Goal: Contribute content: Contribute content

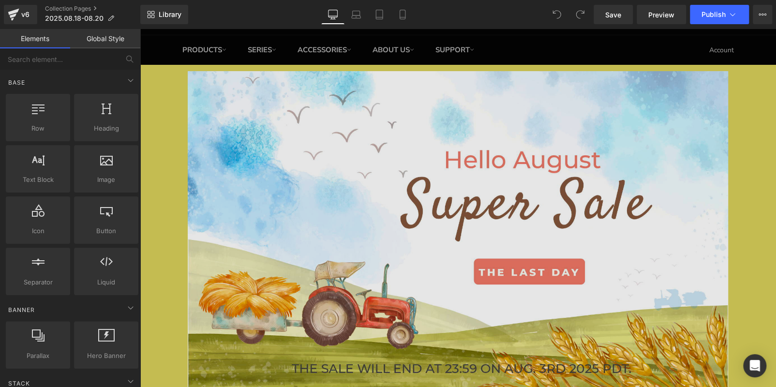
scroll to position [145, 0]
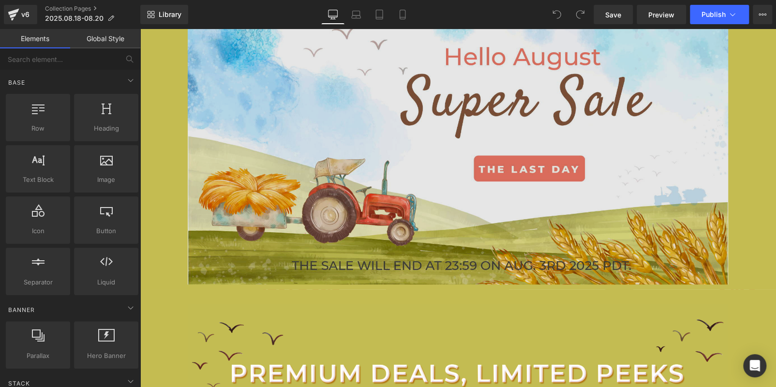
click at [250, 114] on img at bounding box center [458, 126] width 541 height 317
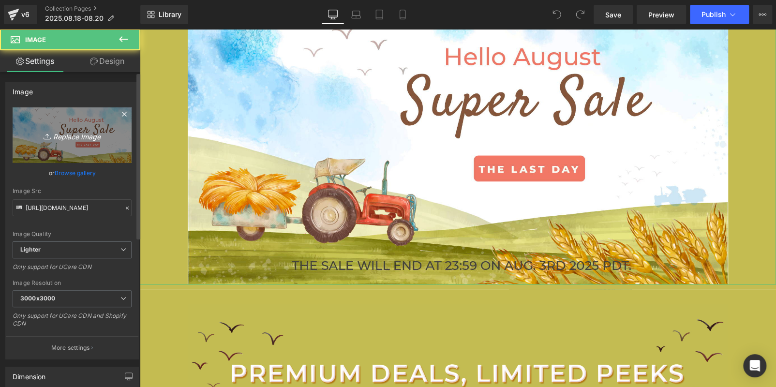
click at [51, 113] on link "Replace Image" at bounding box center [72, 135] width 119 height 56
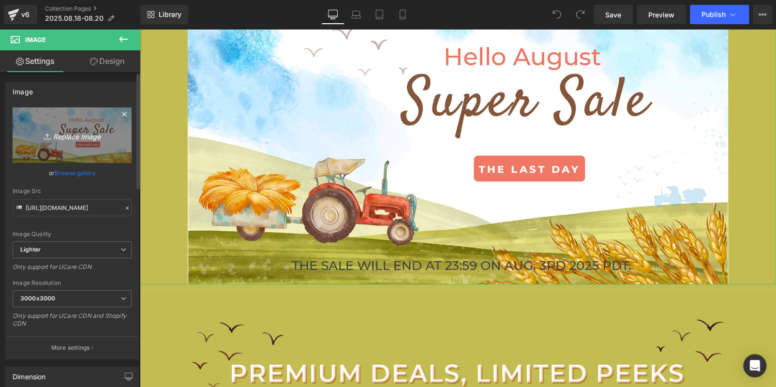
type input "C:\fakepath\edm_02.jpg"
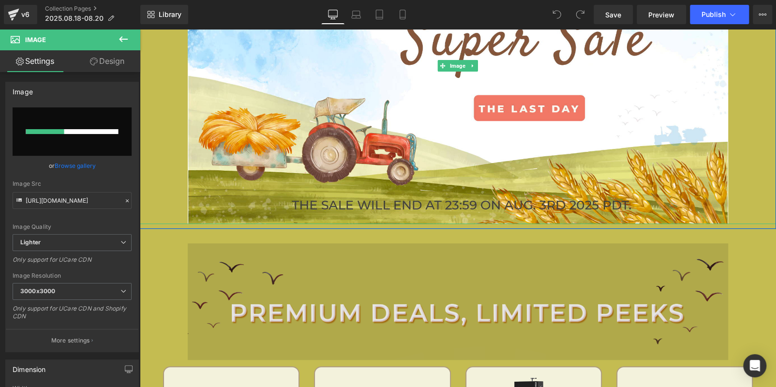
scroll to position [290, 0]
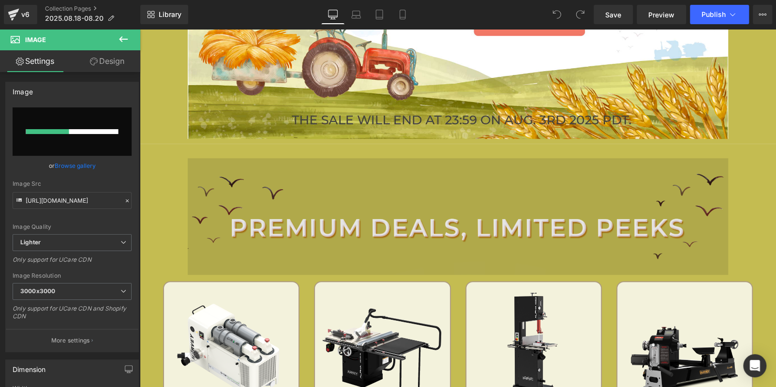
click at [401, 224] on img at bounding box center [458, 216] width 541 height 116
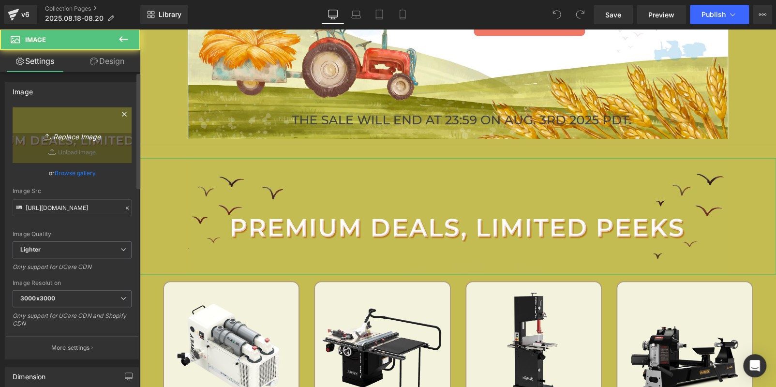
click at [93, 152] on link "Replace Image" at bounding box center [72, 135] width 119 height 56
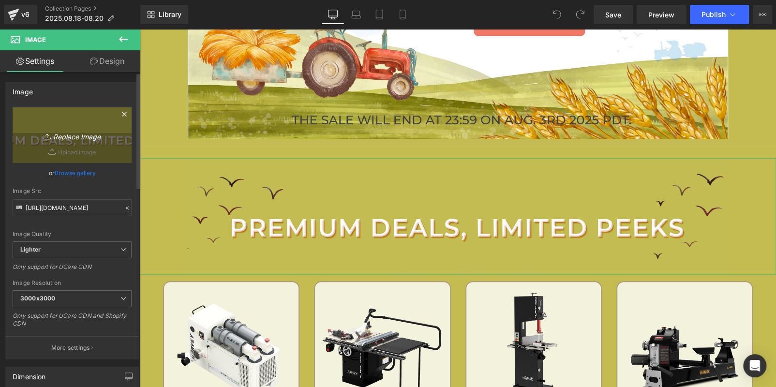
type input "C:\fakepath\edm_02.jpg"
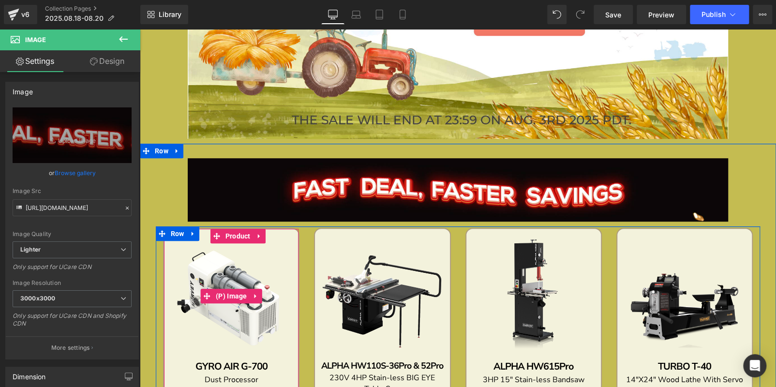
click at [212, 261] on img at bounding box center [231, 296] width 125 height 125
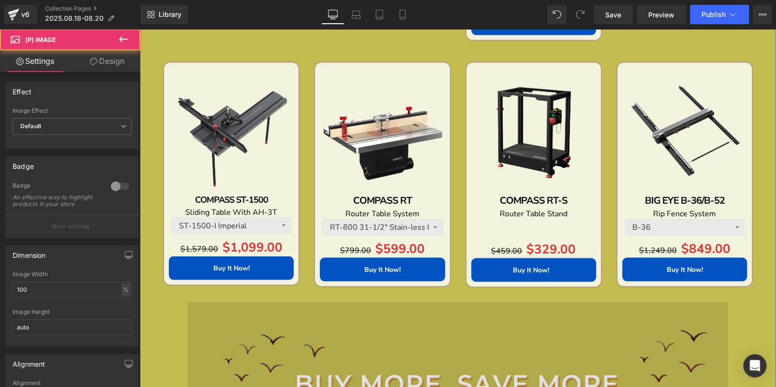
scroll to position [1113, 0]
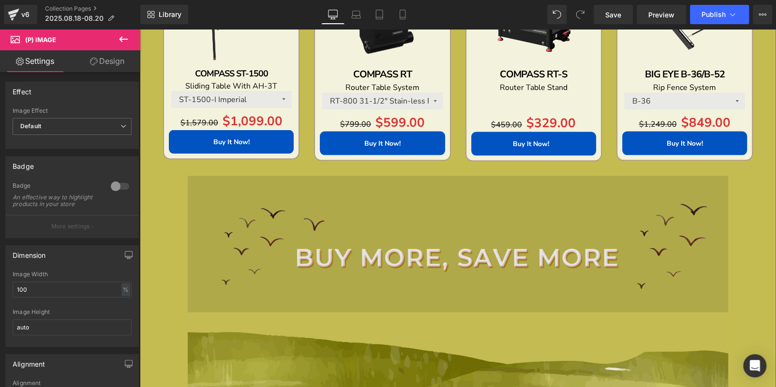
click at [275, 241] on img at bounding box center [458, 244] width 541 height 137
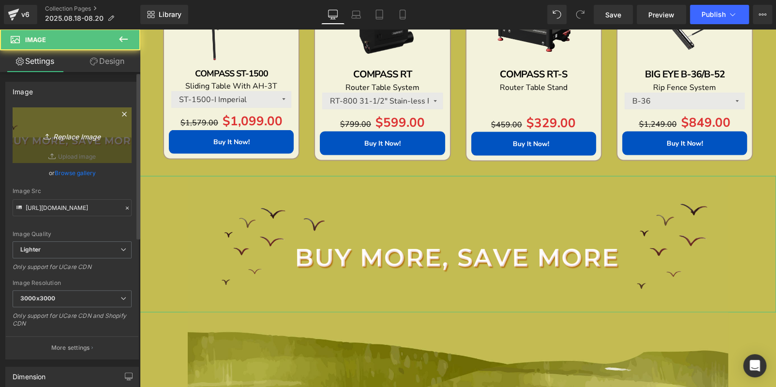
click at [63, 137] on icon "Replace Image" at bounding box center [71, 135] width 77 height 12
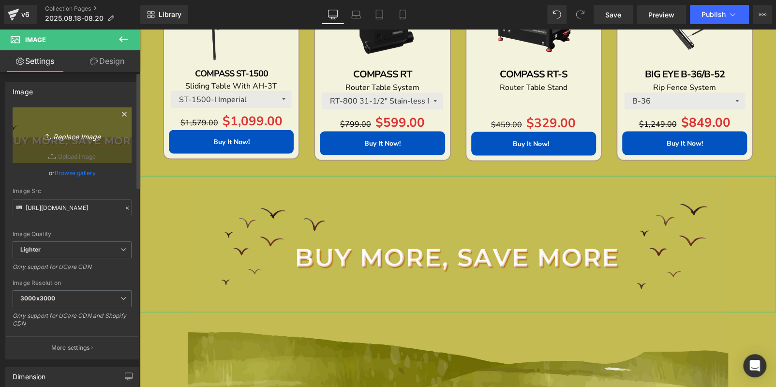
type input "C:\fakepath\edm_05.jpg"
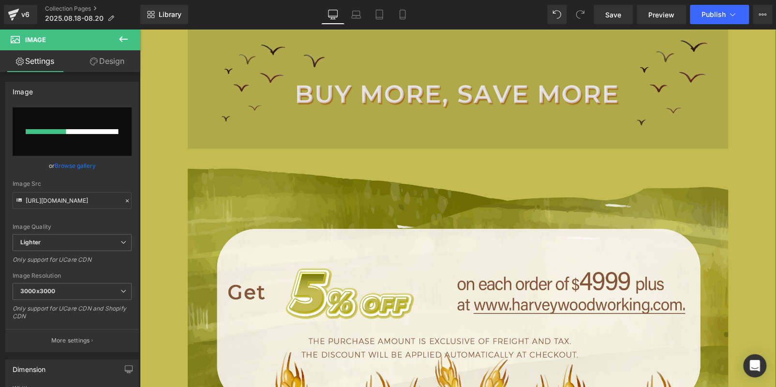
scroll to position [1355, 0]
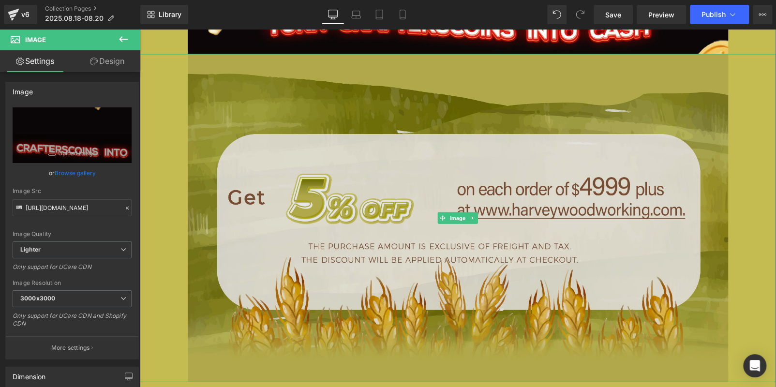
drag, startPoint x: 401, startPoint y: 135, endPoint x: 401, endPoint y: 158, distance: 23.2
click at [401, 135] on img at bounding box center [458, 218] width 541 height 328
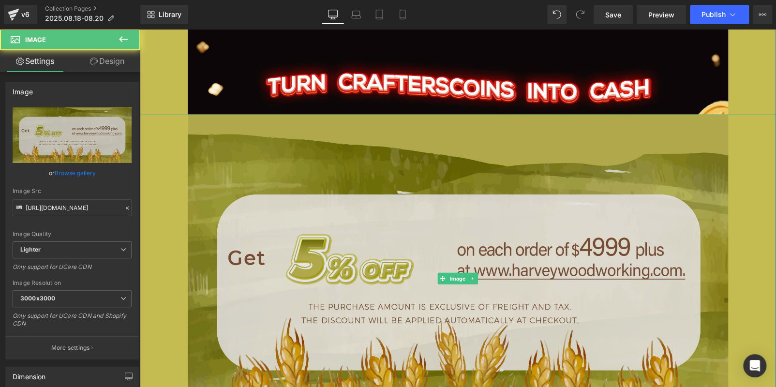
scroll to position [1210, 0]
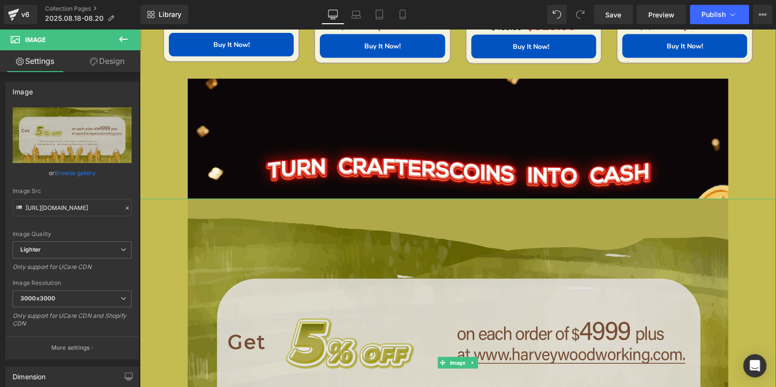
click at [266, 258] on img at bounding box center [458, 363] width 541 height 328
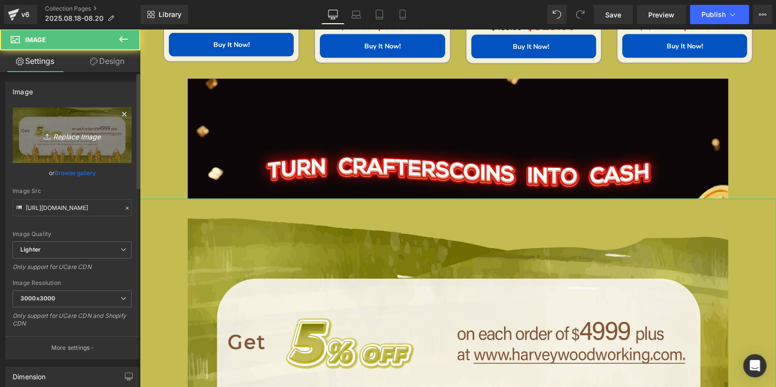
click at [63, 154] on link "Replace Image" at bounding box center [72, 135] width 119 height 56
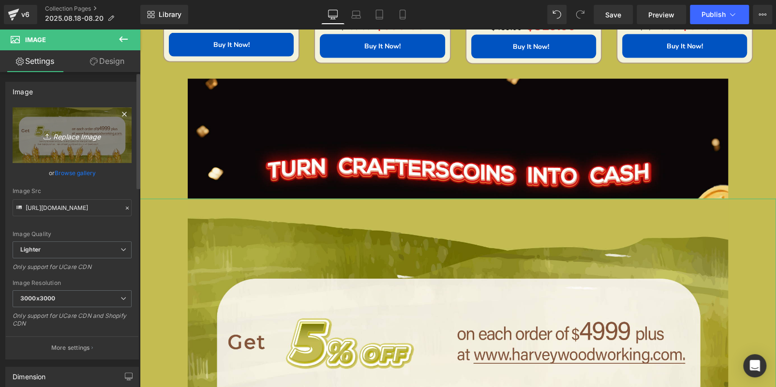
type input "C:\fakepath\edm_06.jpg"
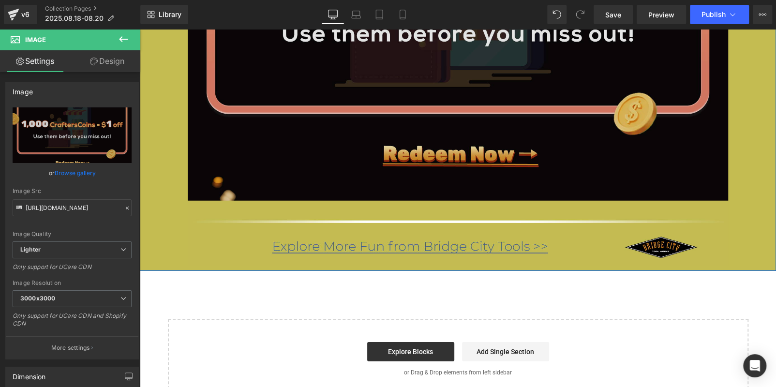
scroll to position [1501, 0]
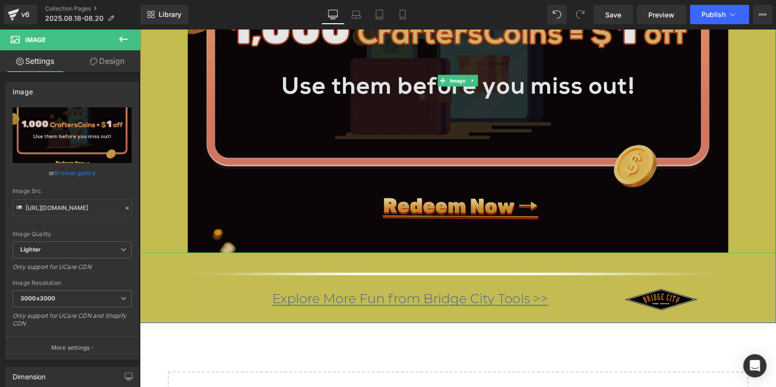
click at [378, 213] on img at bounding box center [458, 81] width 541 height 345
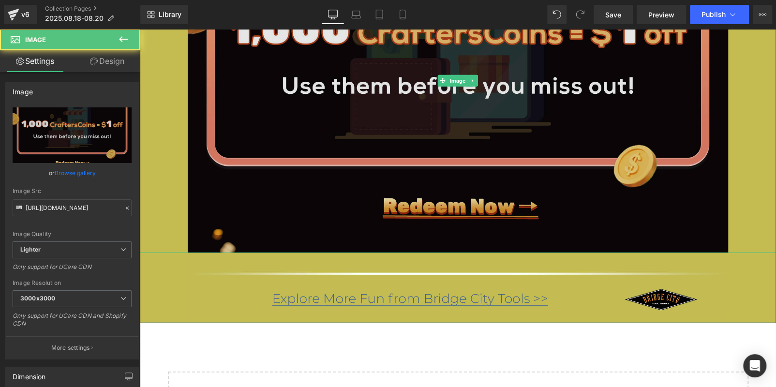
click at [295, 144] on img at bounding box center [458, 81] width 541 height 345
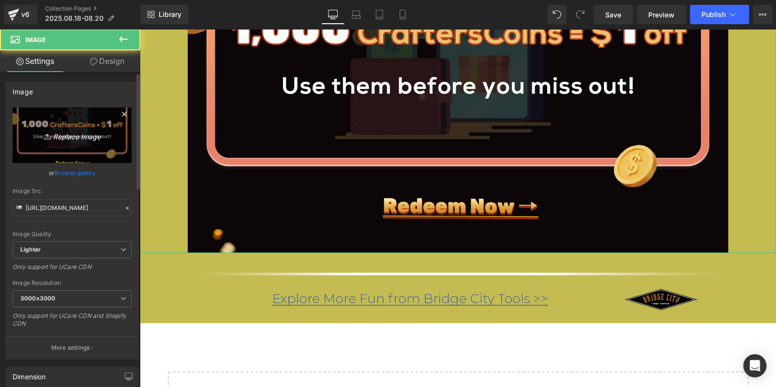
click at [83, 133] on icon "Replace Image" at bounding box center [71, 135] width 77 height 12
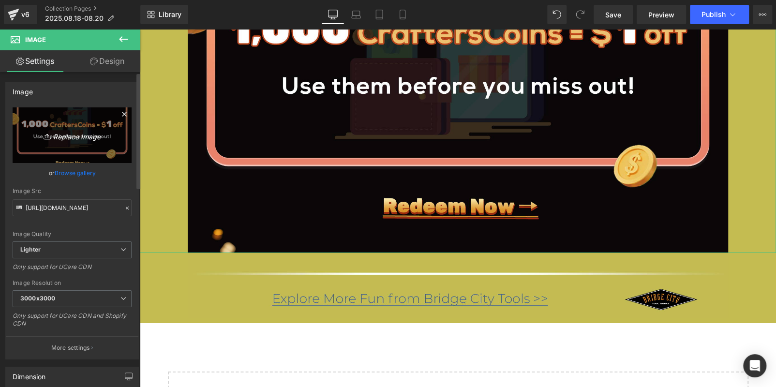
type input "C:\fakepath\edm_06 - 副本.jpg"
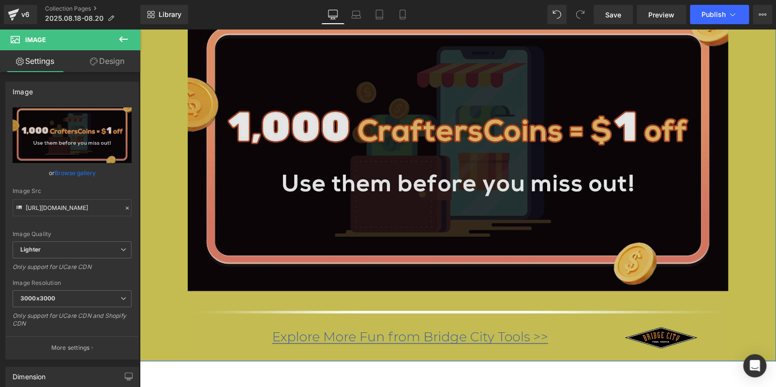
scroll to position [1404, 0]
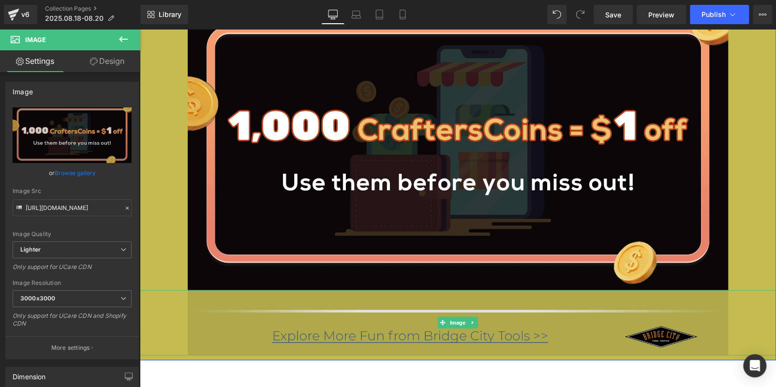
click at [389, 337] on img at bounding box center [458, 322] width 541 height 65
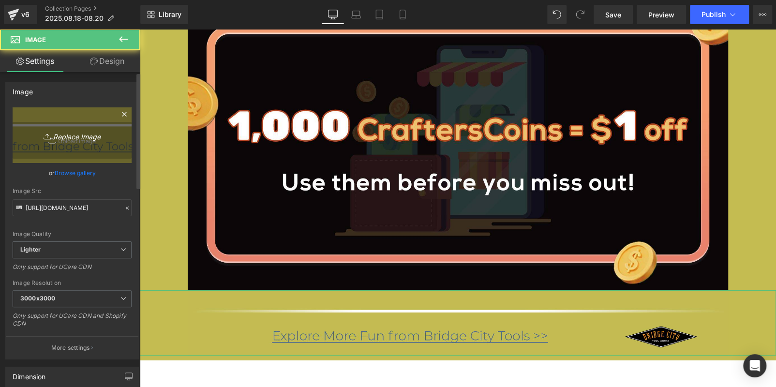
click at [56, 134] on icon "Replace Image" at bounding box center [71, 135] width 77 height 12
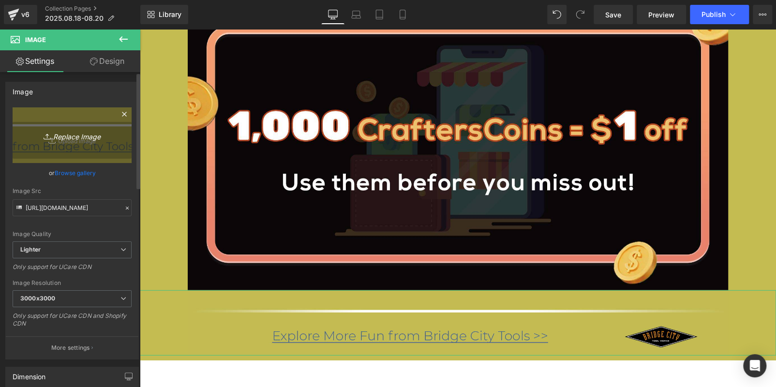
type input "C:\fakepath\edm_10.jpg"
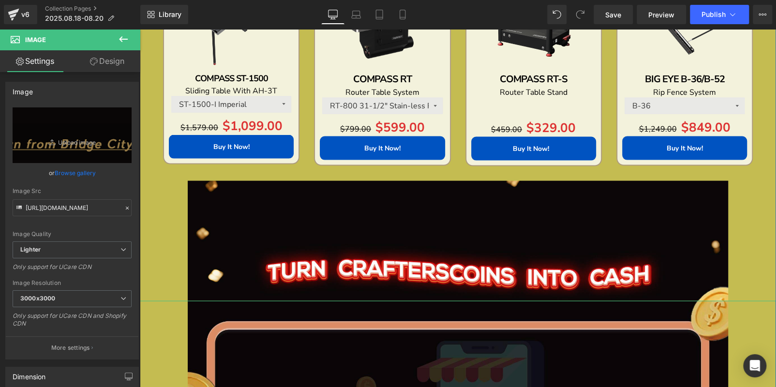
scroll to position [968, 0]
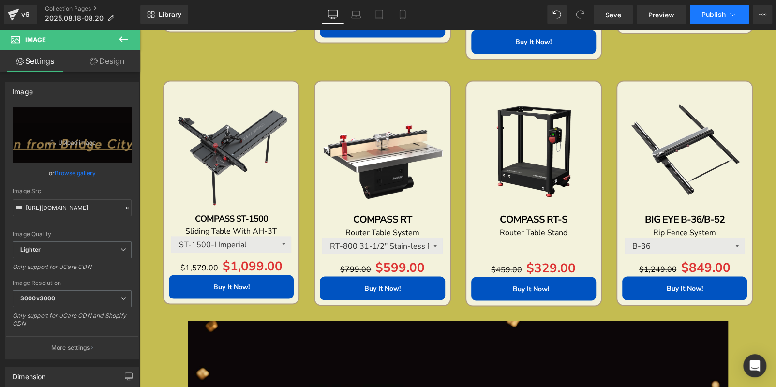
click at [716, 11] on span "Publish" at bounding box center [714, 15] width 24 height 8
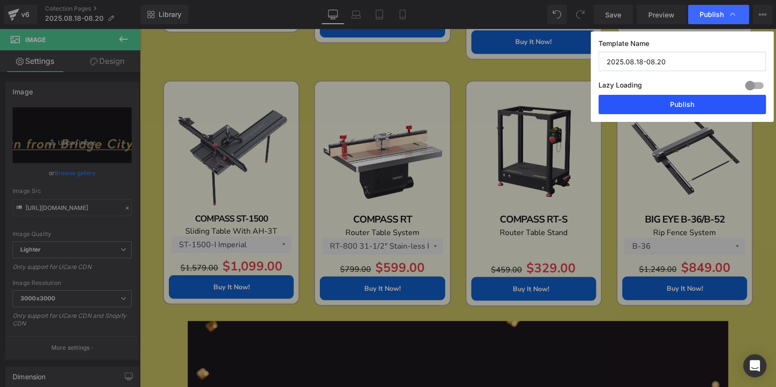
click at [701, 104] on button "Publish" at bounding box center [682, 104] width 167 height 19
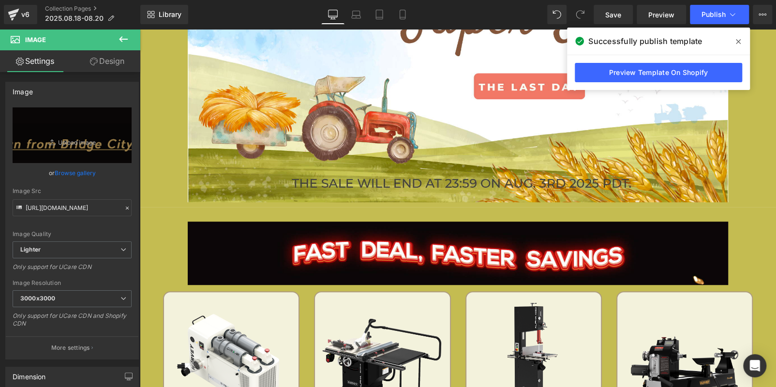
scroll to position [145, 0]
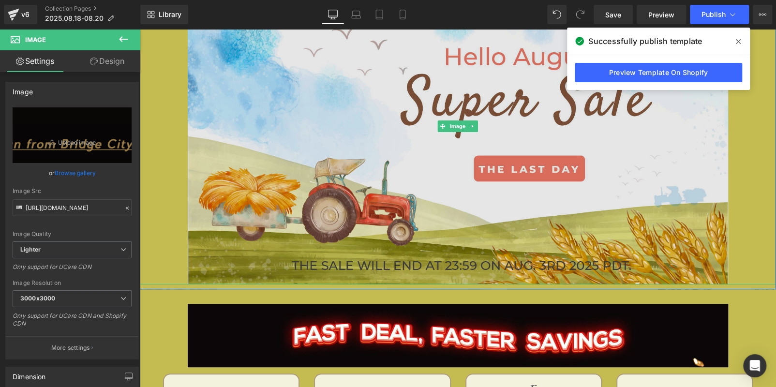
click at [436, 177] on img at bounding box center [458, 126] width 541 height 317
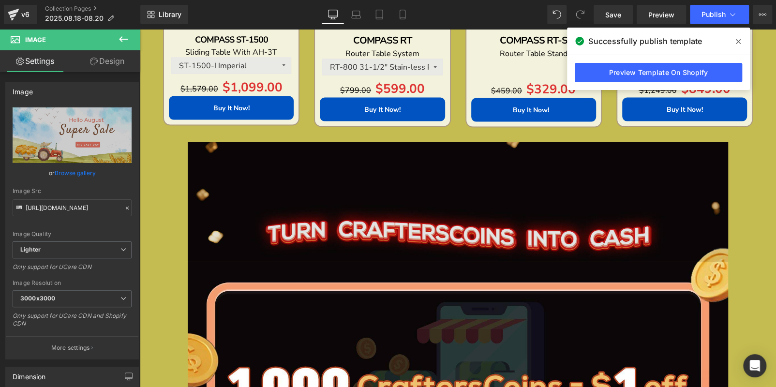
scroll to position [1162, 0]
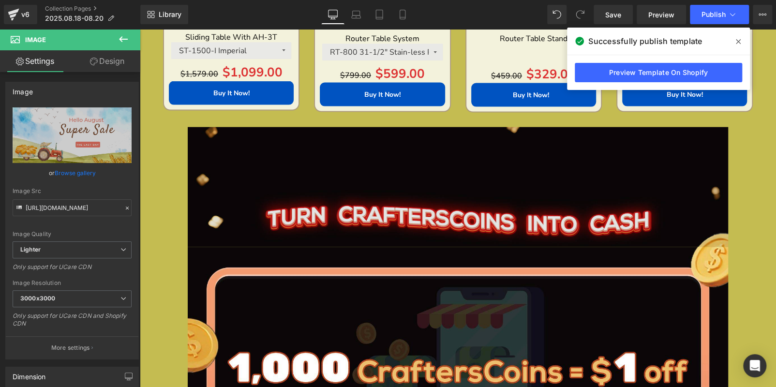
click at [288, 218] on img at bounding box center [458, 187] width 541 height 120
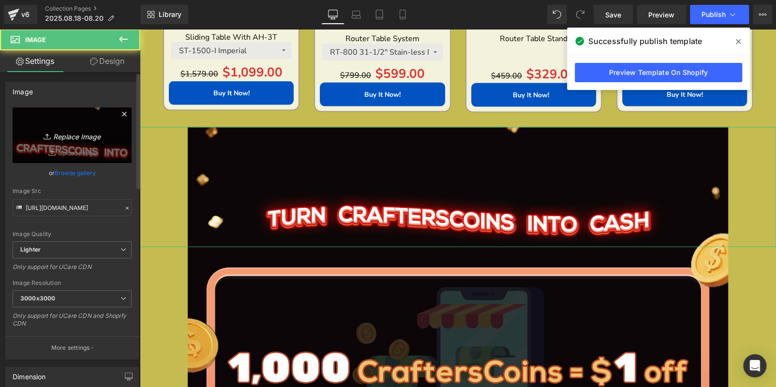
click at [99, 149] on link "Replace Image" at bounding box center [72, 135] width 119 height 56
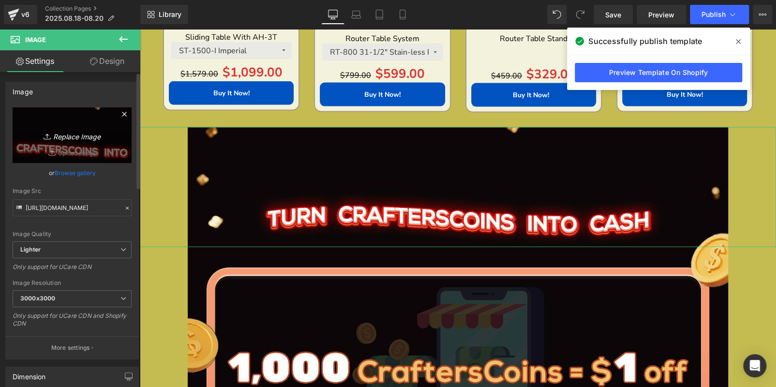
type input "C:\fakepath\edm_08.jpg"
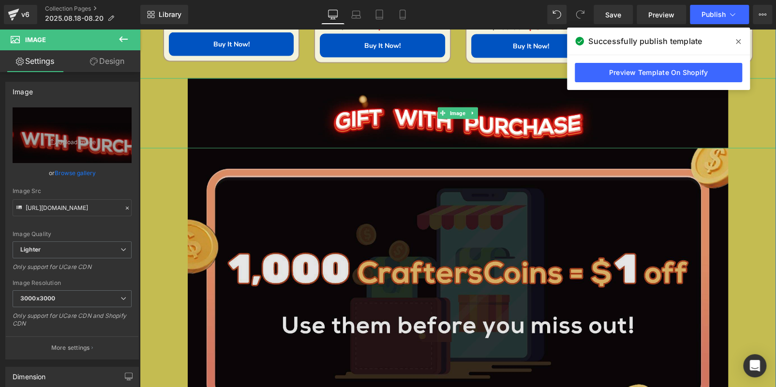
scroll to position [1259, 0]
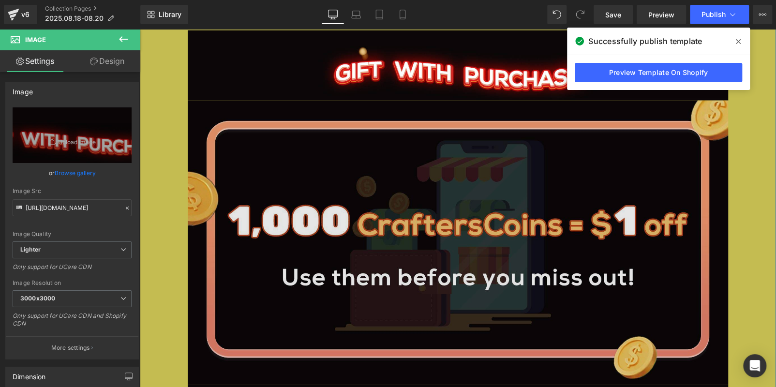
click at [405, 209] on img at bounding box center [458, 243] width 541 height 285
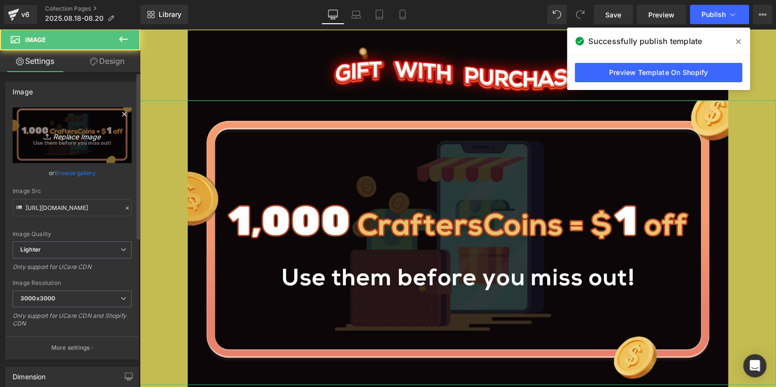
click at [86, 128] on link "Replace Image" at bounding box center [72, 135] width 119 height 56
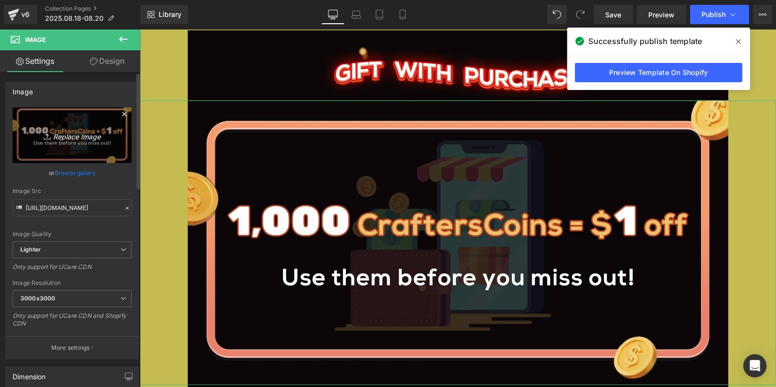
type input "C:\fakepath\edm_09.jpg"
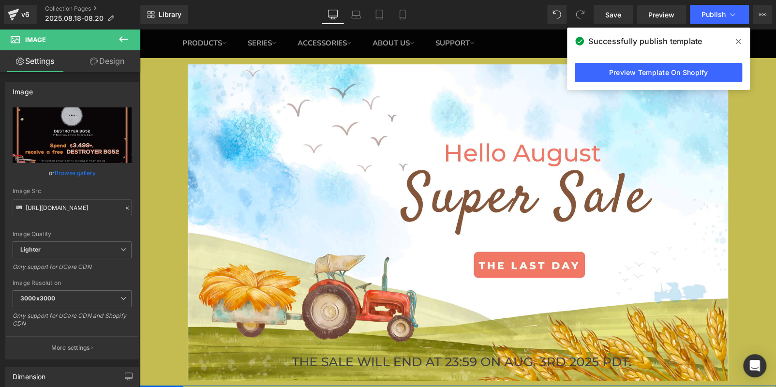
scroll to position [0, 0]
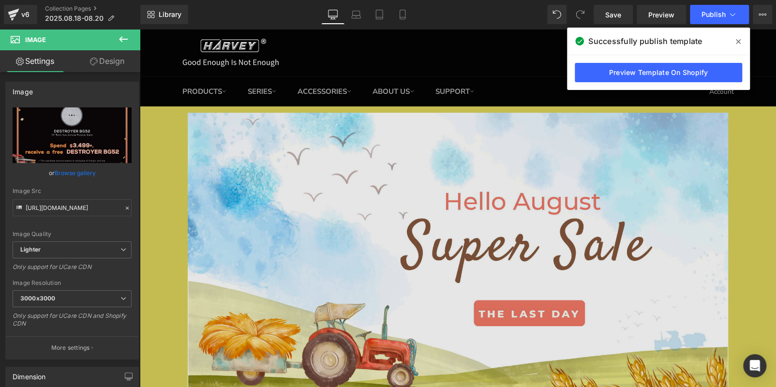
drag, startPoint x: 457, startPoint y: 213, endPoint x: 380, endPoint y: 215, distance: 77.0
click at [457, 213] on img at bounding box center [458, 271] width 541 height 317
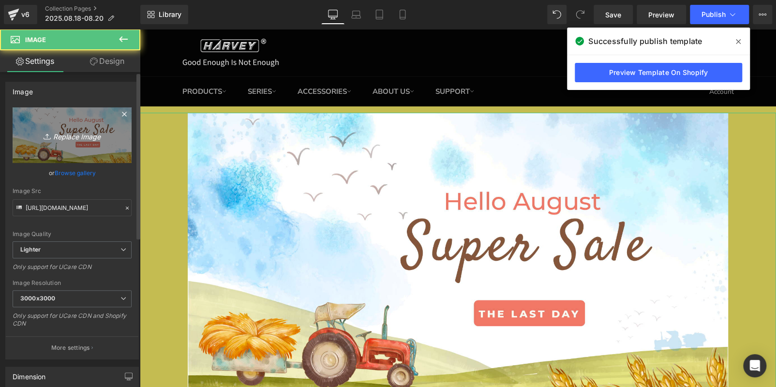
click at [68, 137] on icon "Replace Image" at bounding box center [71, 135] width 77 height 12
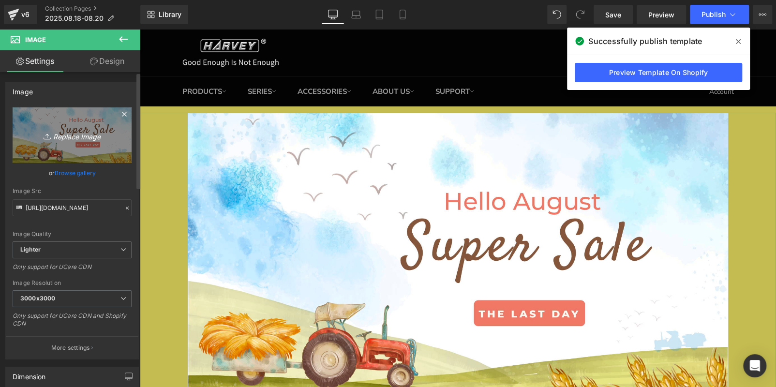
type input "C:\fakepath\edm_05.jpg"
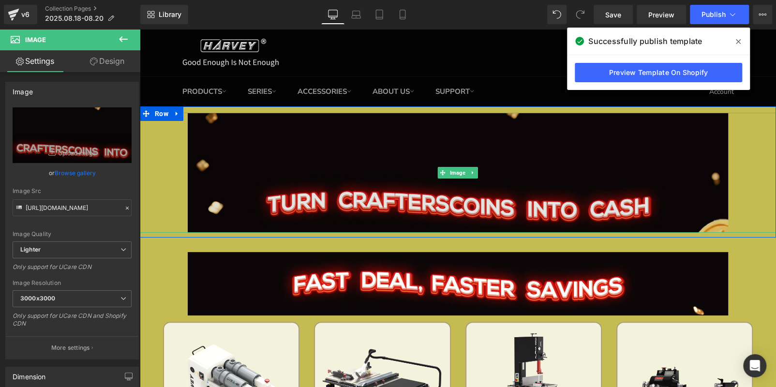
click at [476, 171] on img at bounding box center [458, 173] width 541 height 120
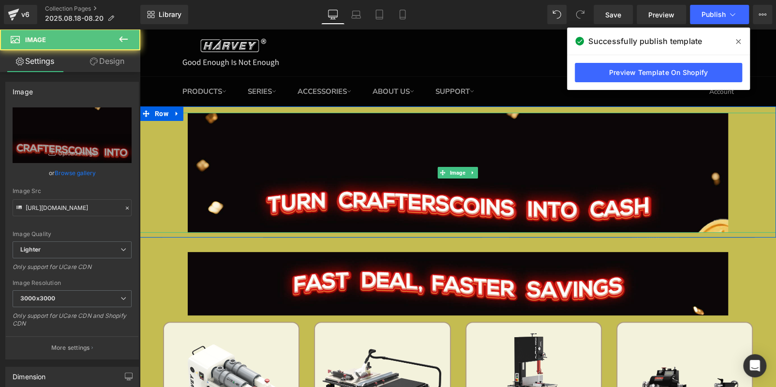
drag, startPoint x: 465, startPoint y: 170, endPoint x: 471, endPoint y: 170, distance: 5.3
click at [468, 170] on link at bounding box center [473, 173] width 10 height 12
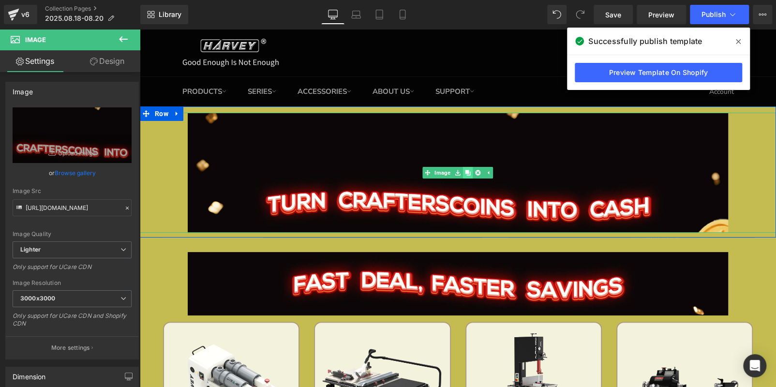
click at [465, 170] on icon at bounding box center [467, 172] width 5 height 5
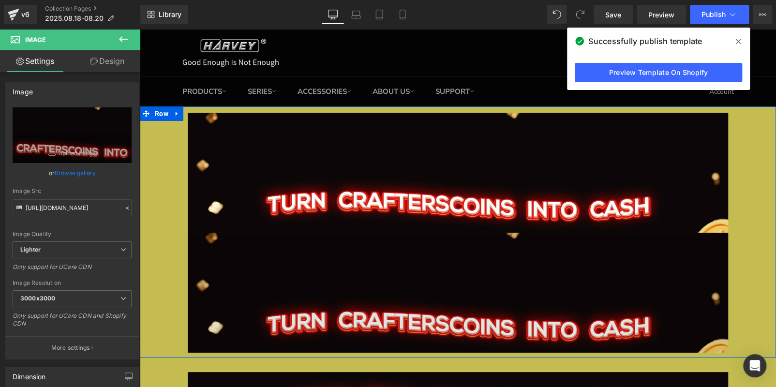
click at [335, 281] on img at bounding box center [458, 293] width 541 height 120
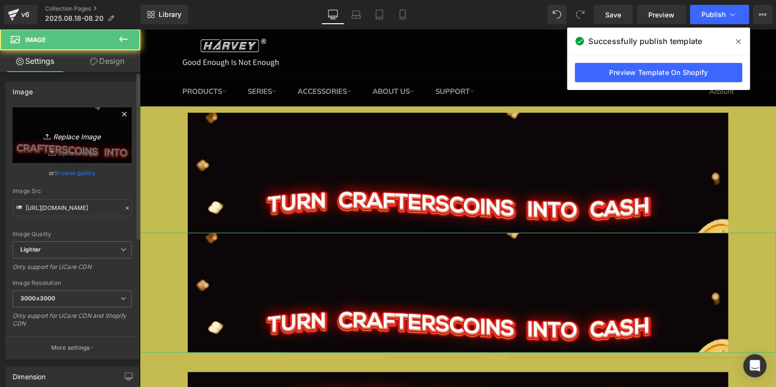
click at [73, 158] on link "Replace Image" at bounding box center [72, 135] width 119 height 56
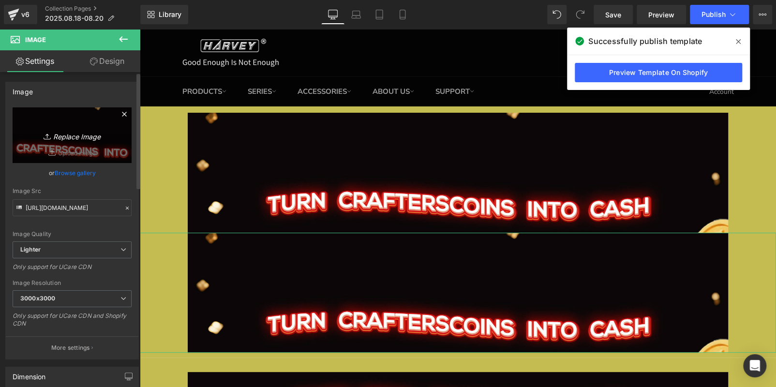
type input "C:\fakepath\edm_06 - 副本.jpg"
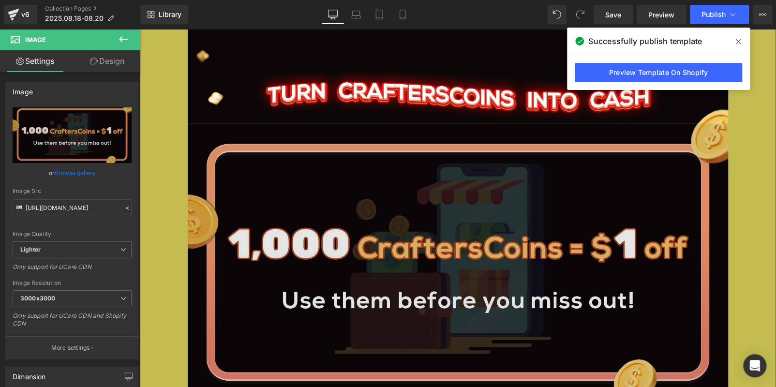
scroll to position [290, 0]
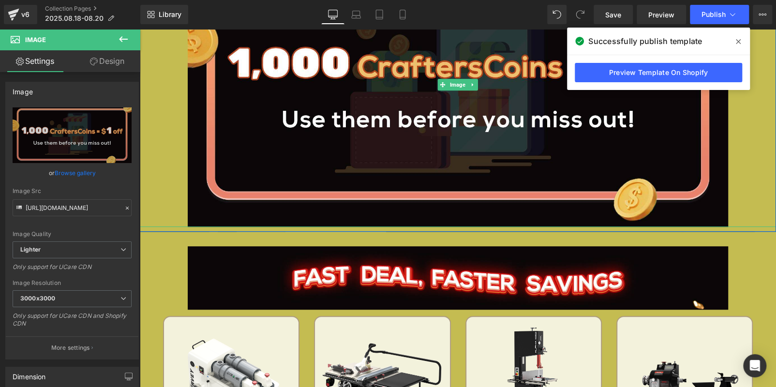
click at [156, 94] on div at bounding box center [458, 84] width 637 height 285
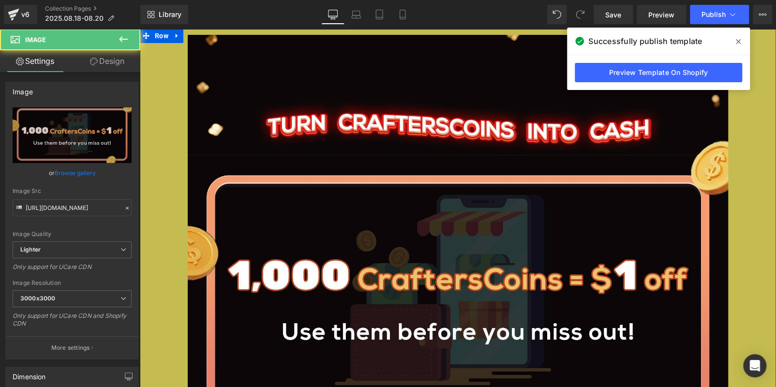
scroll to position [0, 0]
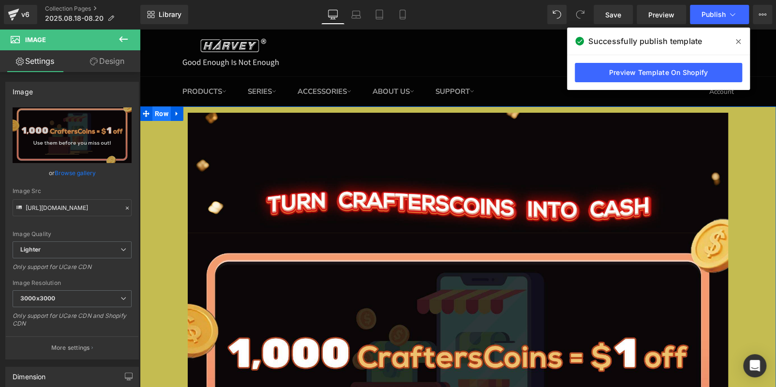
click at [157, 116] on span "Row" at bounding box center [161, 113] width 18 height 15
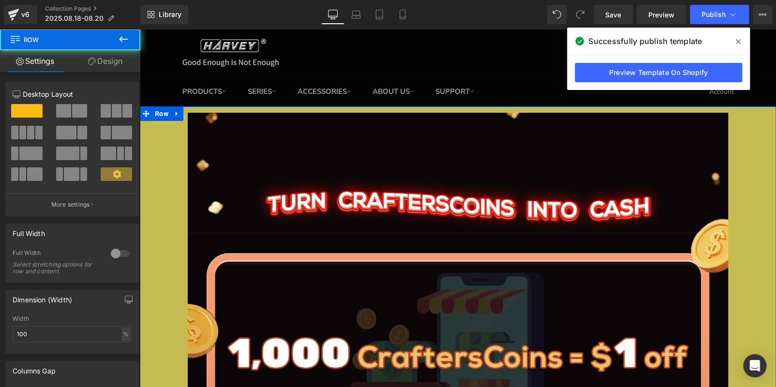
click at [108, 67] on link "Design" at bounding box center [105, 61] width 70 height 22
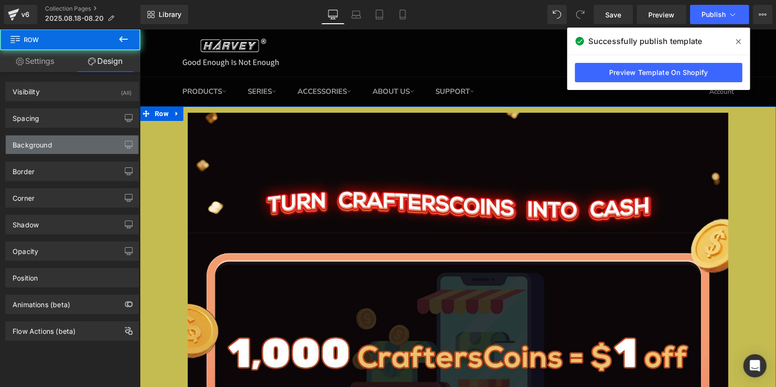
click at [68, 143] on div "Background" at bounding box center [72, 145] width 133 height 18
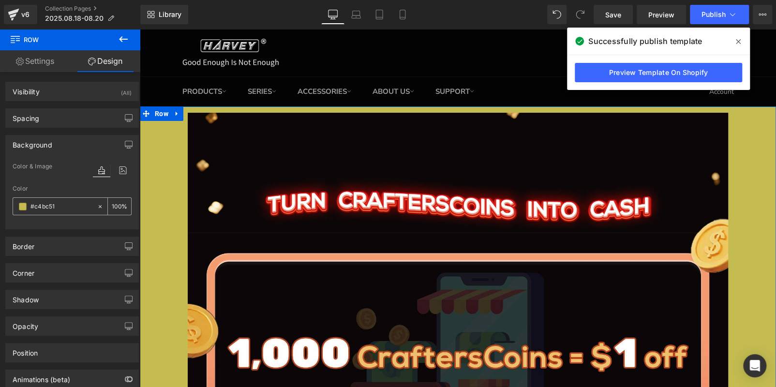
click at [66, 201] on input "#c4bc51" at bounding box center [61, 206] width 62 height 11
paste input "text"
click at [73, 203] on input "text" at bounding box center [61, 206] width 62 height 11
paste input "text"
click at [44, 208] on input "text" at bounding box center [61, 206] width 62 height 11
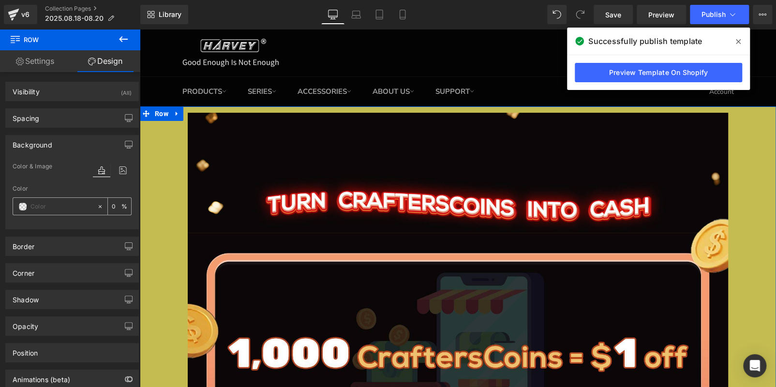
paste input "#0E1011"
type input "#0E1011"
click at [155, 209] on div at bounding box center [458, 173] width 637 height 120
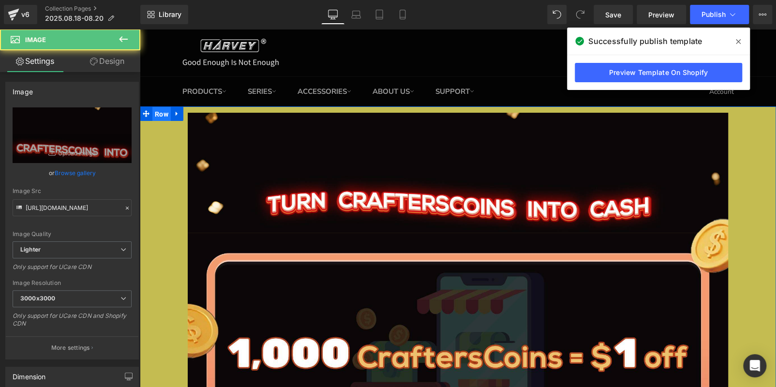
click at [162, 112] on span "Row" at bounding box center [161, 114] width 18 height 15
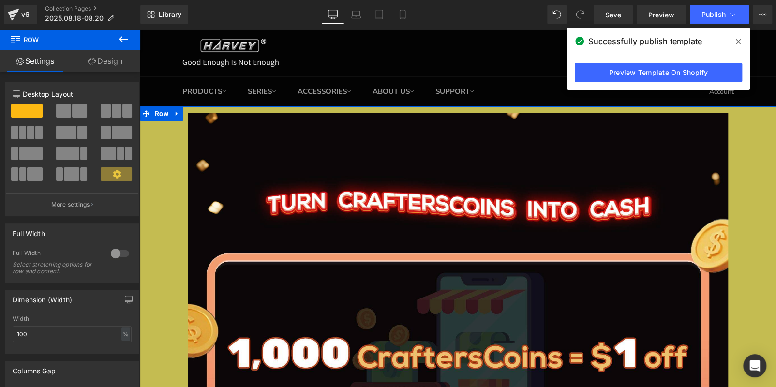
click at [116, 62] on link "Design" at bounding box center [105, 61] width 70 height 22
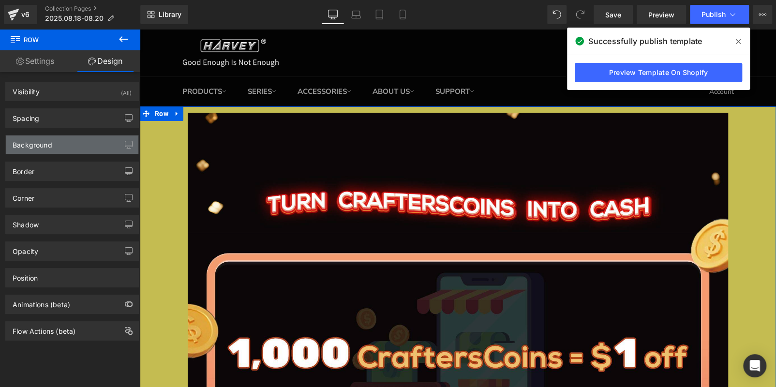
click at [61, 146] on div "Background" at bounding box center [72, 145] width 133 height 18
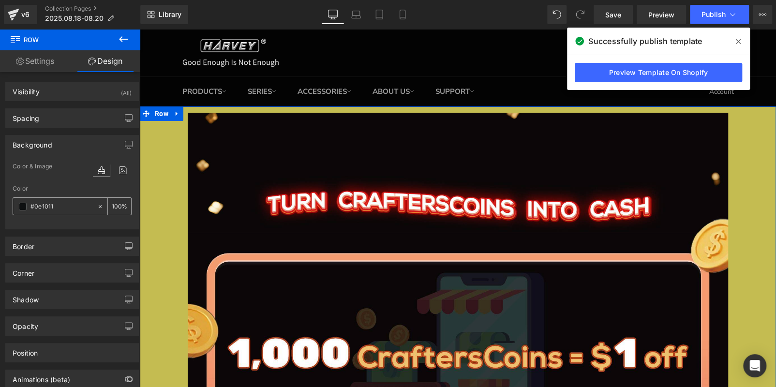
click at [60, 204] on input "#0e1011" at bounding box center [61, 206] width 62 height 11
paste input "E"
type input "#0E1011"
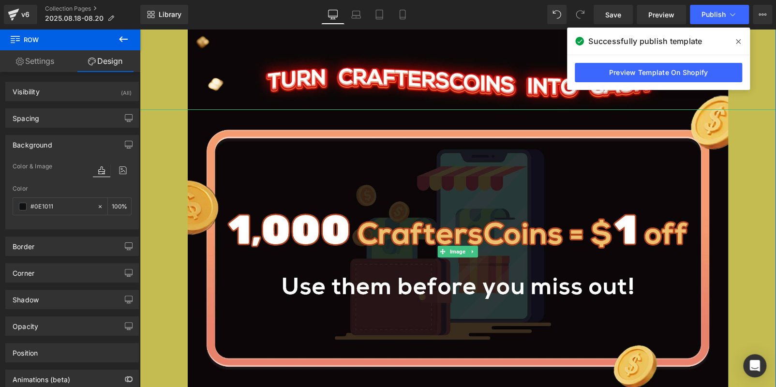
scroll to position [242, 0]
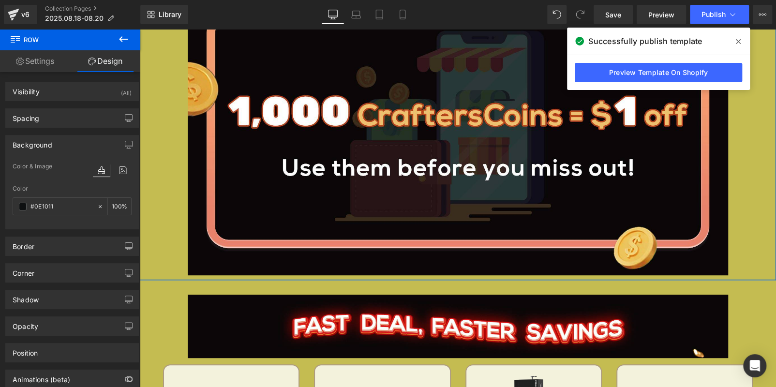
click at [140, 29] on div at bounding box center [140, 29] width 0 height 0
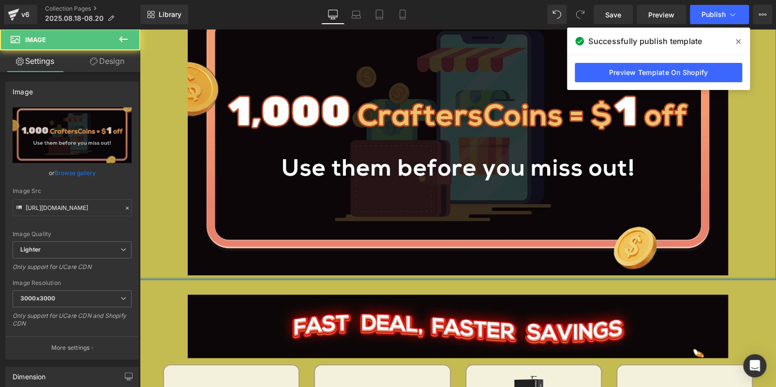
click at [162, 278] on div at bounding box center [458, 279] width 637 height 2
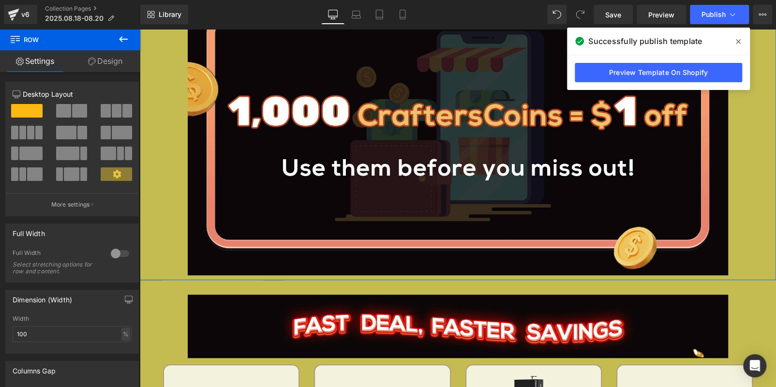
click at [107, 62] on link "Design" at bounding box center [105, 61] width 70 height 22
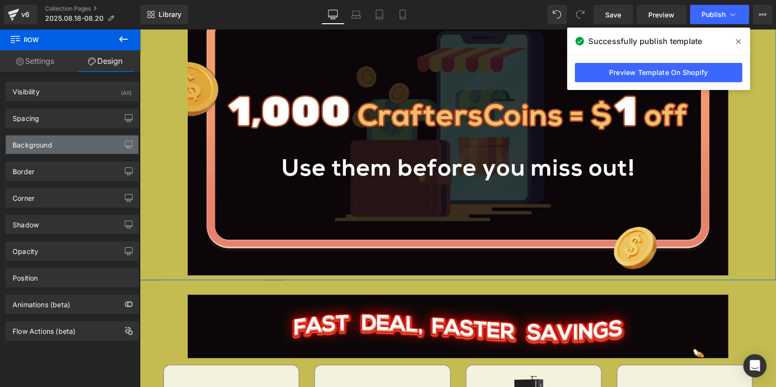
click at [66, 146] on div "Background" at bounding box center [72, 145] width 133 height 18
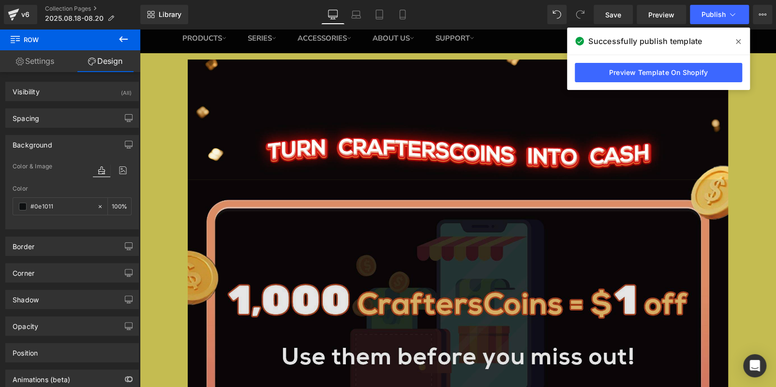
scroll to position [0, 0]
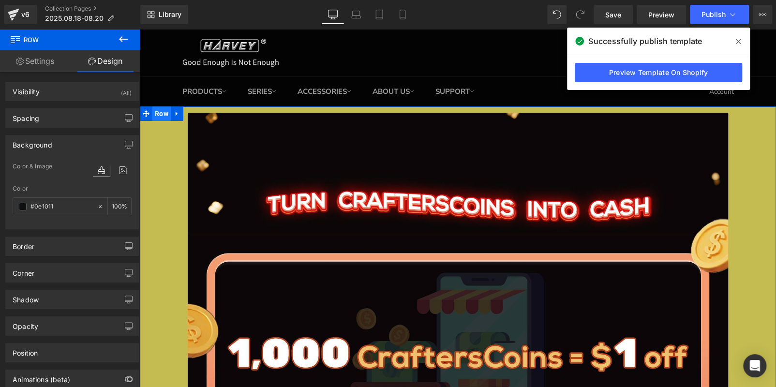
click at [168, 108] on span "Row" at bounding box center [161, 113] width 18 height 15
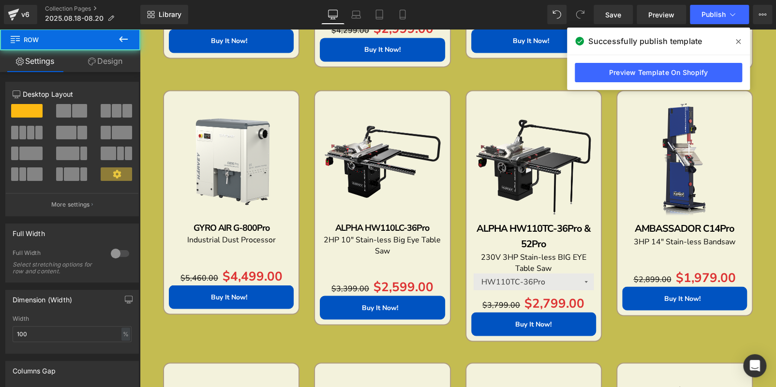
scroll to position [775, 0]
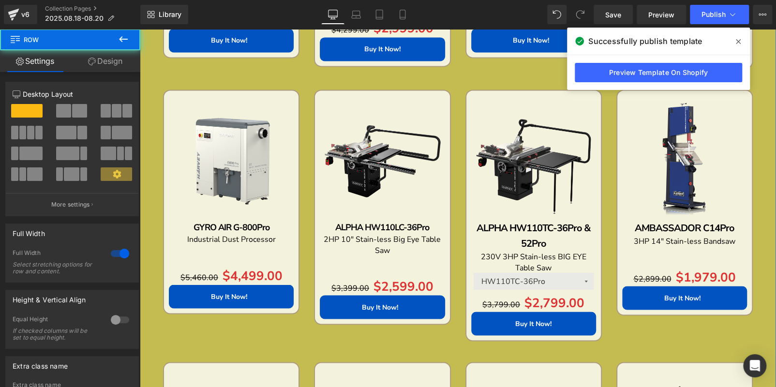
click at [103, 55] on link "Design" at bounding box center [105, 61] width 70 height 22
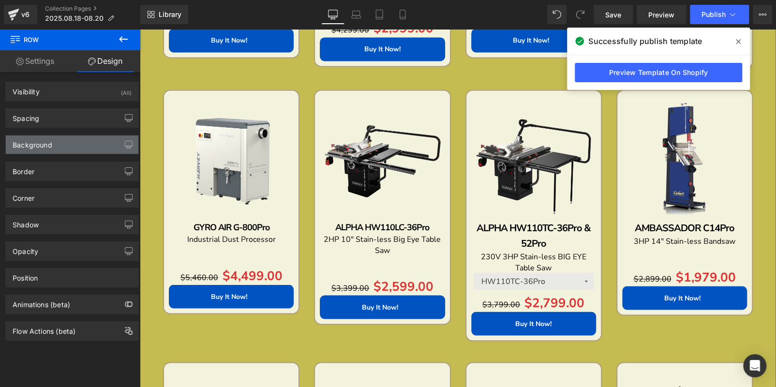
click at [68, 149] on div "Background" at bounding box center [72, 145] width 133 height 18
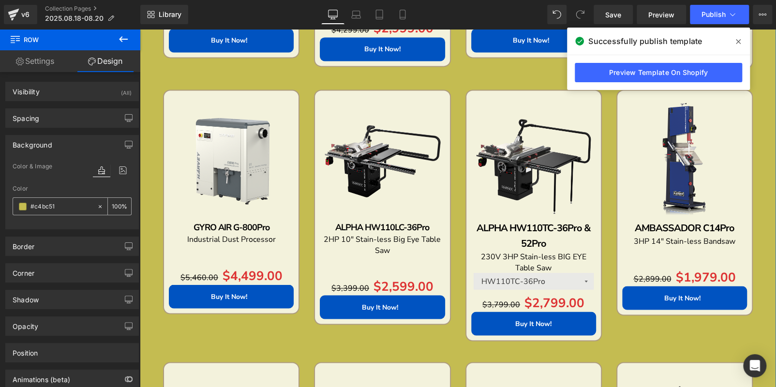
click at [69, 207] on input "#c4bc51" at bounding box center [61, 206] width 62 height 11
paste input "0E101"
type input "#0E1011"
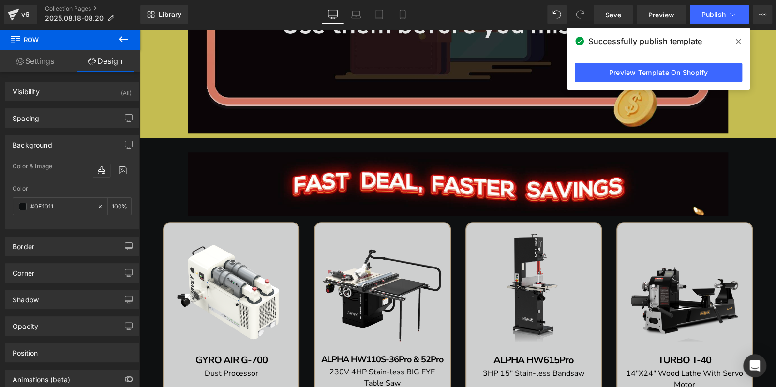
scroll to position [242, 0]
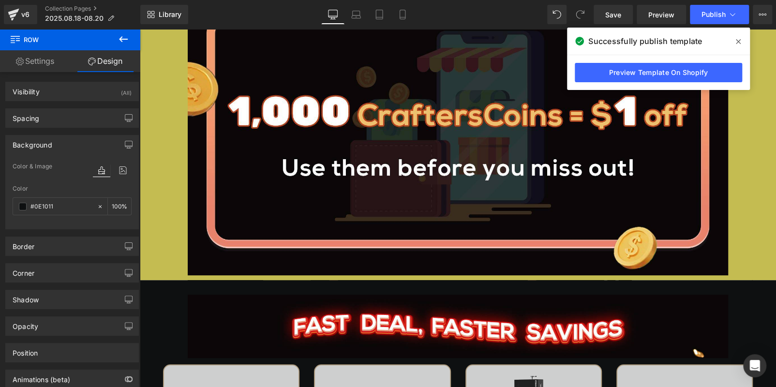
click at [160, 264] on div at bounding box center [458, 133] width 637 height 285
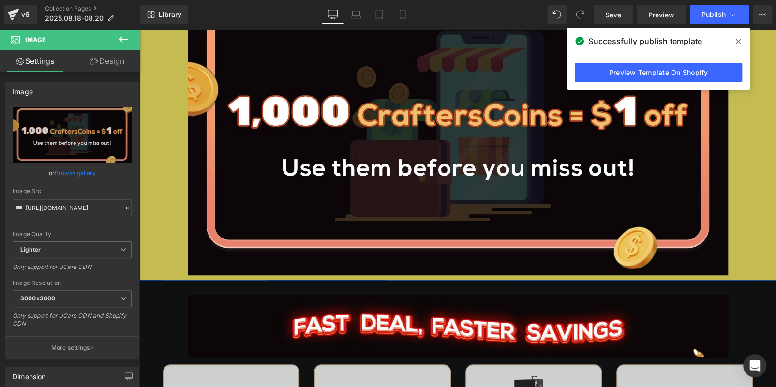
click at [156, 276] on div "Image Image Row" at bounding box center [458, 72] width 637 height 416
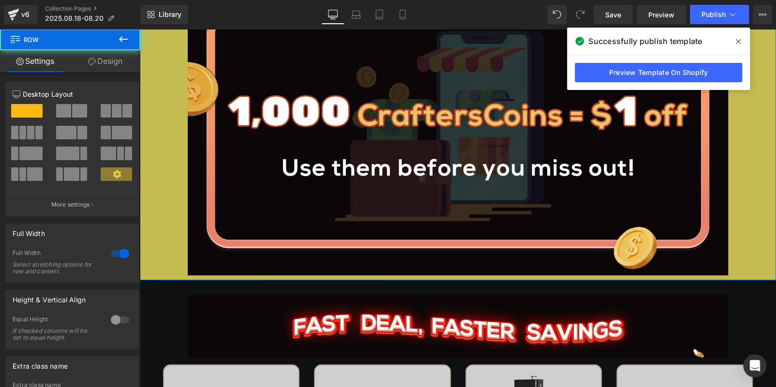
click at [105, 74] on div "12 12 12 Column Size Customizer 12 Desktop Layout Laptop Layout Tablet Layout M…" at bounding box center [72, 261] width 145 height 379
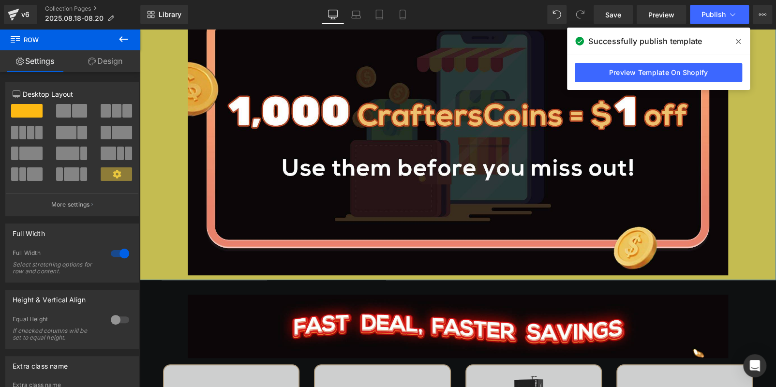
click at [105, 69] on link "Design" at bounding box center [105, 61] width 70 height 22
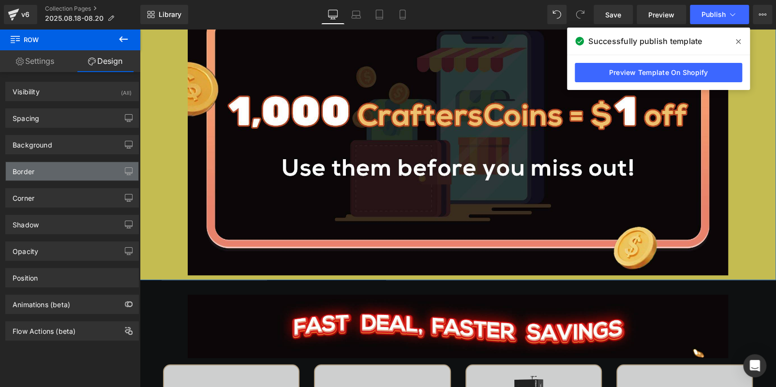
click at [76, 177] on div "Visibility (All) 0|0|0|0 1 Show on Desktop 1 Show on Laptop 1 Show on Tablet 1 …" at bounding box center [72, 206] width 145 height 269
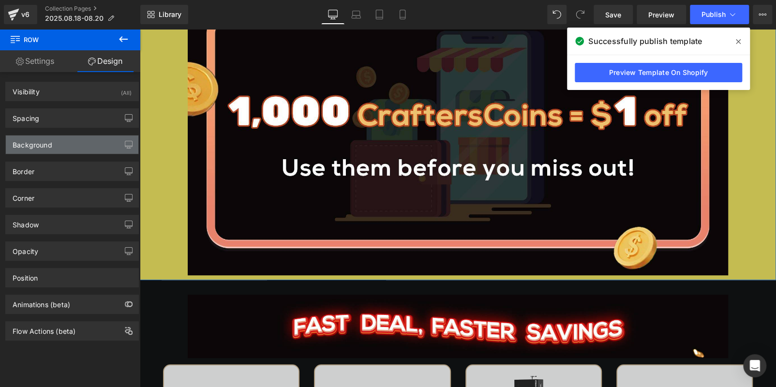
click at [76, 153] on div "Background" at bounding box center [72, 145] width 133 height 18
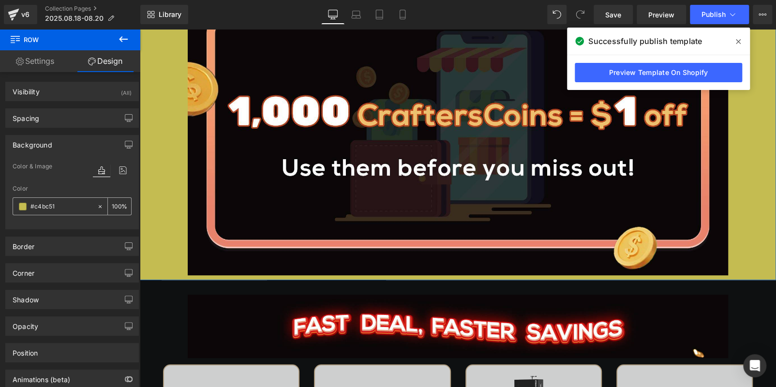
click at [78, 199] on div at bounding box center [55, 206] width 84 height 17
click at [78, 204] on input "text" at bounding box center [61, 206] width 62 height 11
paste input "0E101"
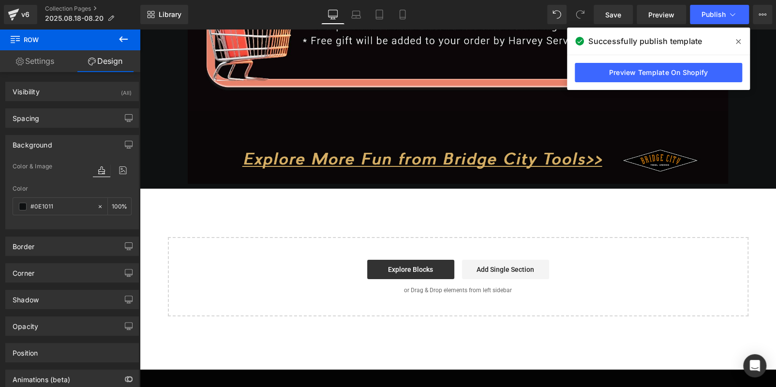
scroll to position [1743, 0]
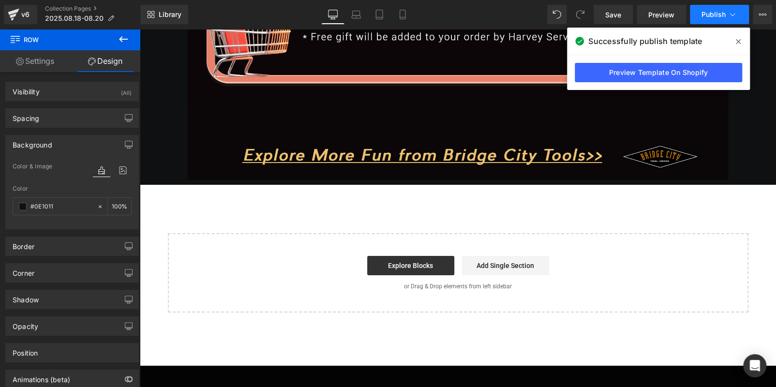
type input "#0E1011"
click at [716, 15] on span "Publish" at bounding box center [714, 15] width 24 height 8
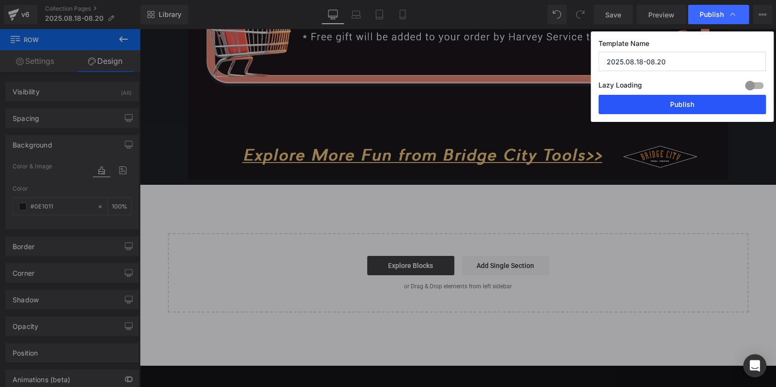
click at [681, 111] on button "Publish" at bounding box center [682, 104] width 167 height 19
